Goal: Use online tool/utility

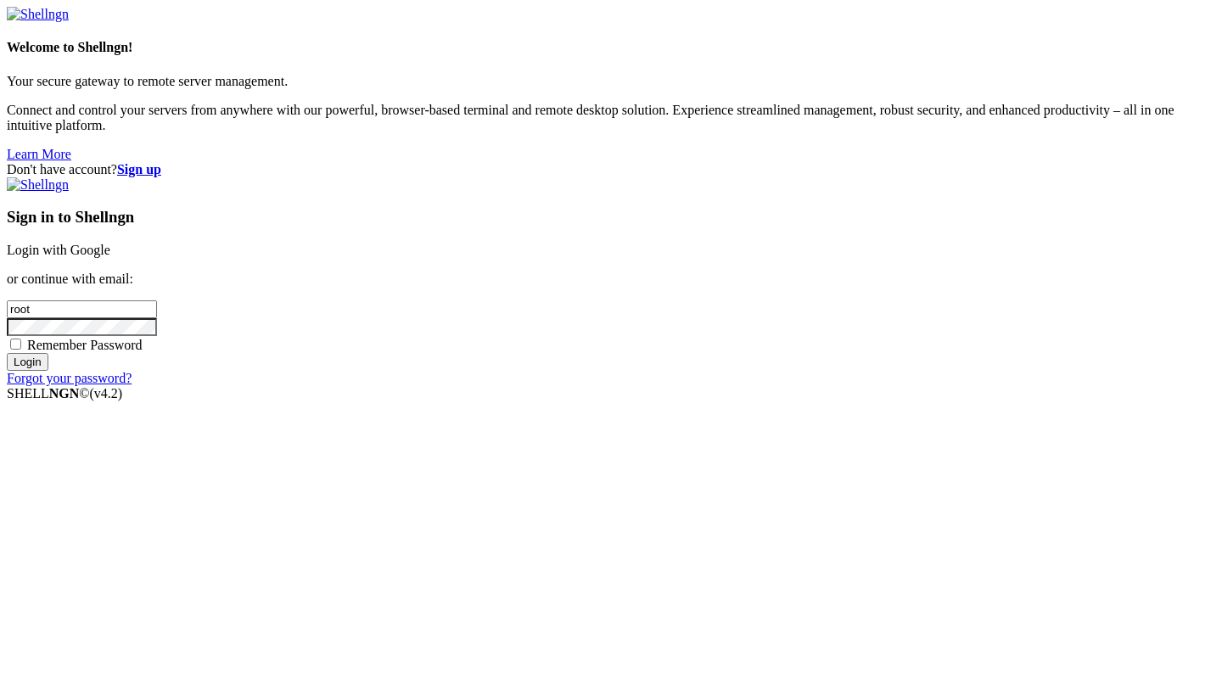
click at [110, 248] on link "Login with Google" at bounding box center [58, 250] width 103 height 14
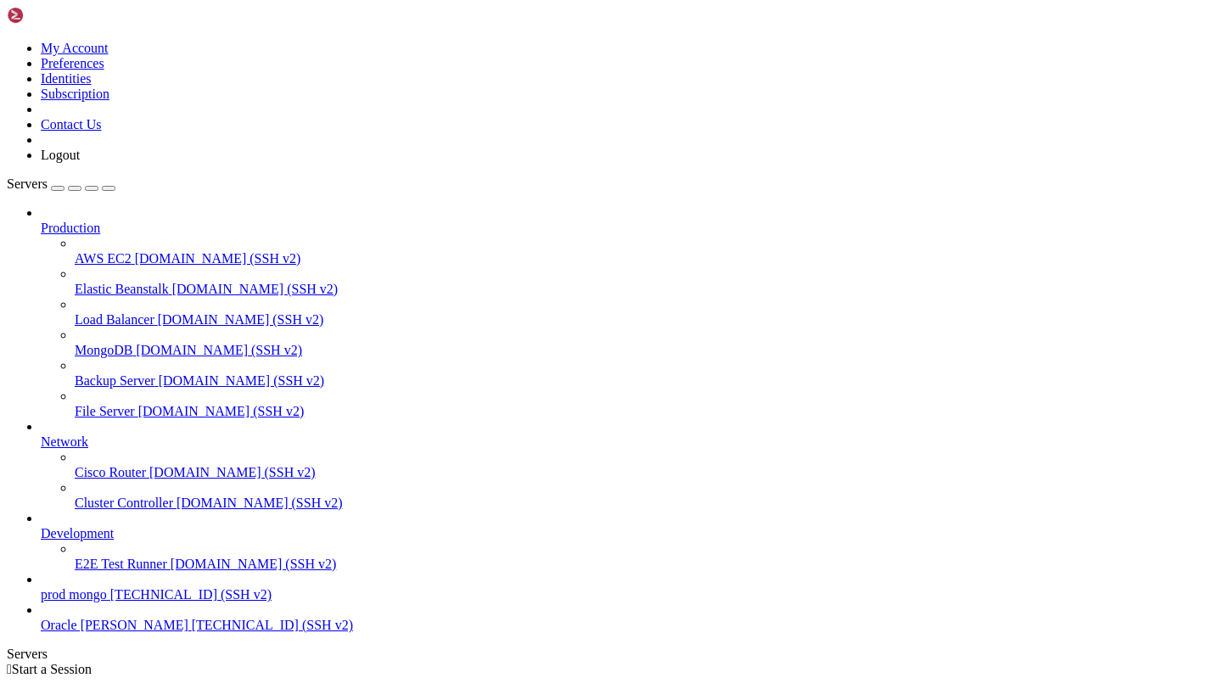
scroll to position [41, 0]
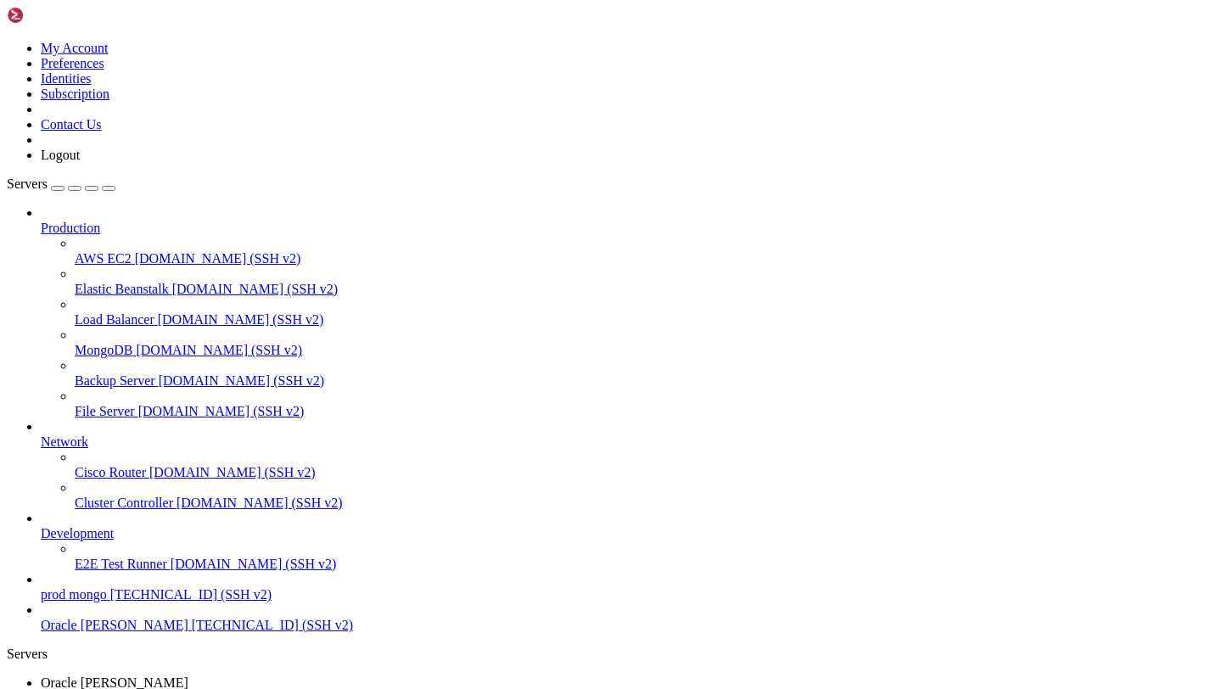
scroll to position [169, 0]
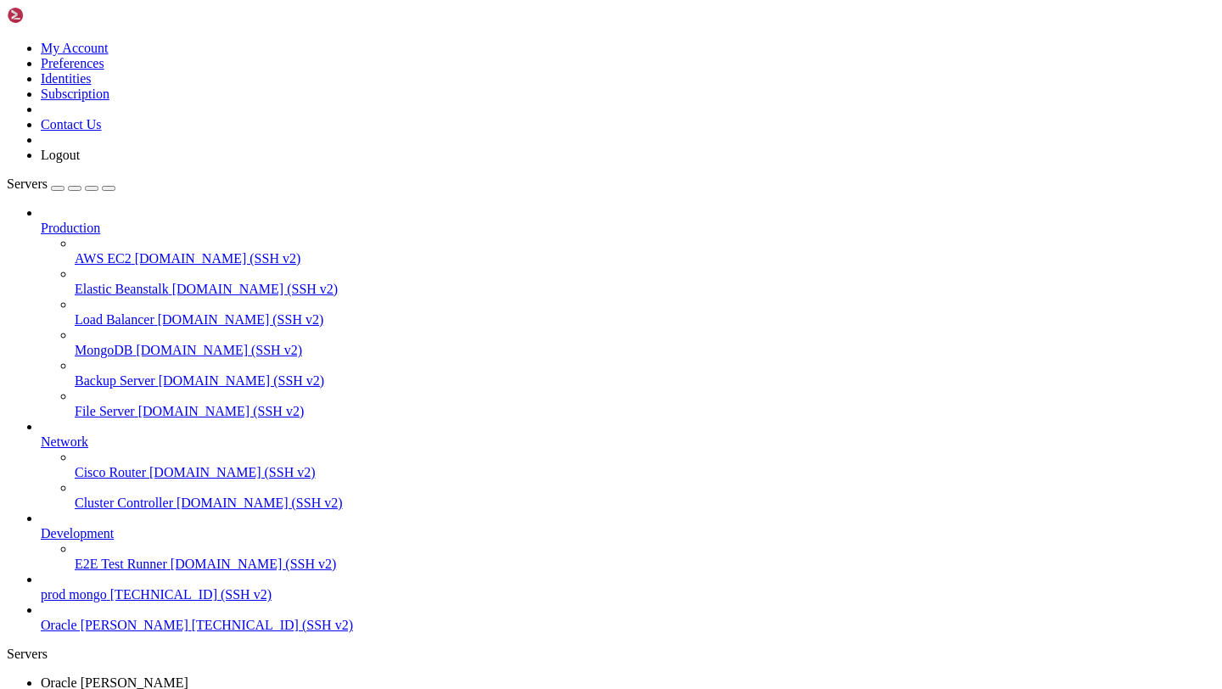
scroll to position [13, 0]
